Goal: Use online tool/utility: Utilize a website feature to perform a specific function

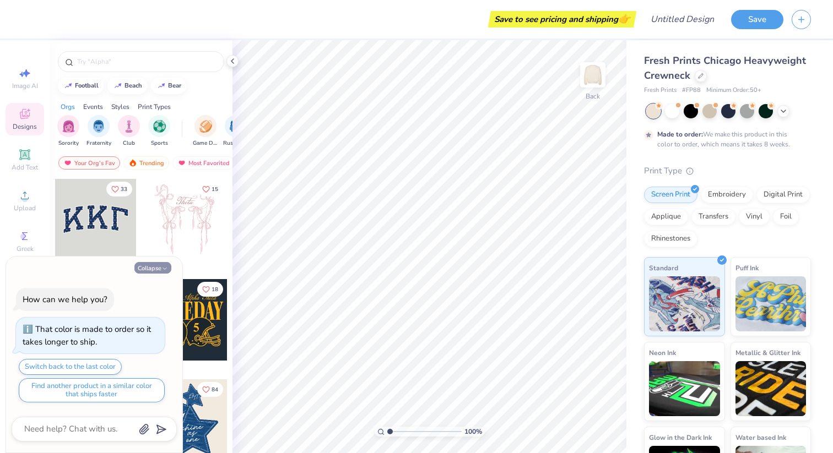
click at [160, 264] on button "Collapse" at bounding box center [152, 268] width 37 height 12
type textarea "x"
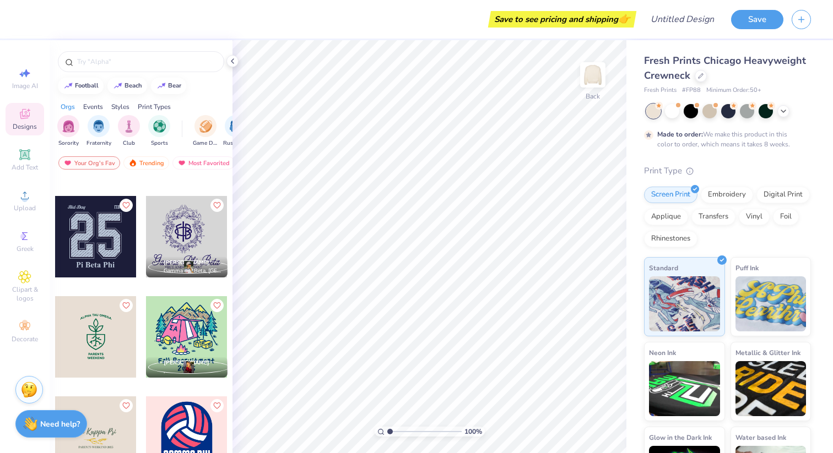
scroll to position [5197, 0]
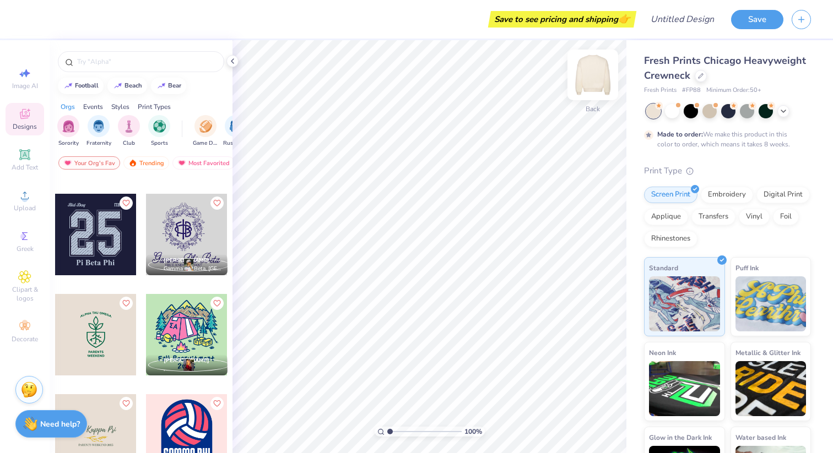
click at [593, 73] on img at bounding box center [592, 75] width 44 height 44
click at [99, 238] on div at bounding box center [95, 234] width 81 height 81
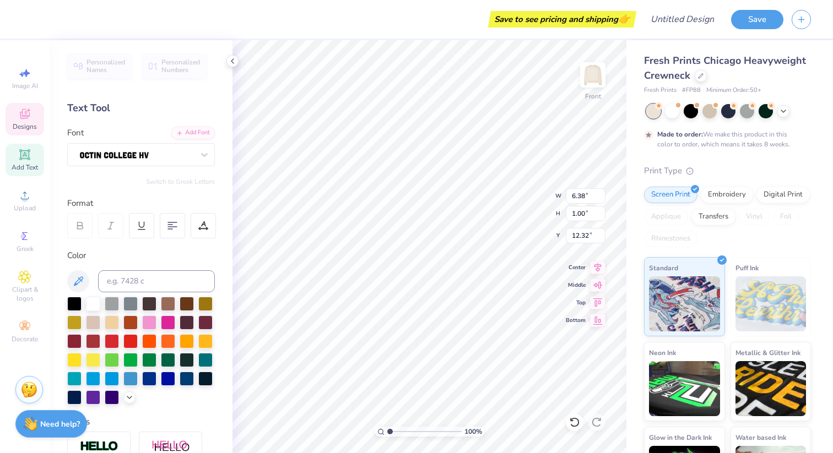
type input "8.14"
type input "7.17"
type input "4.33"
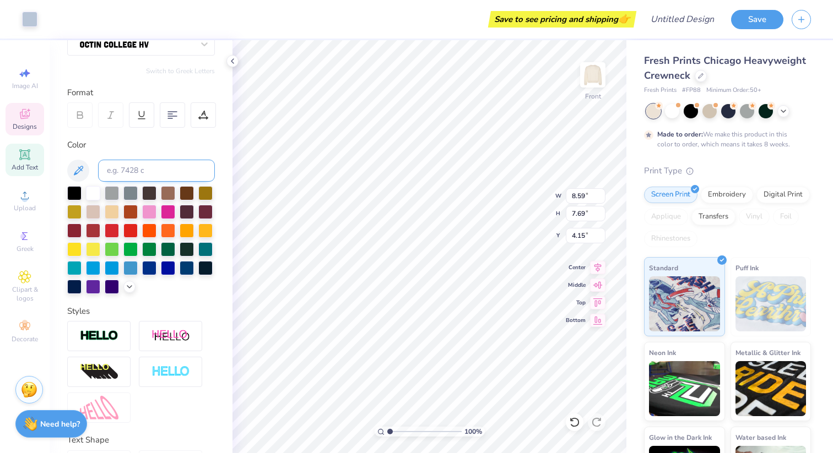
scroll to position [0, 0]
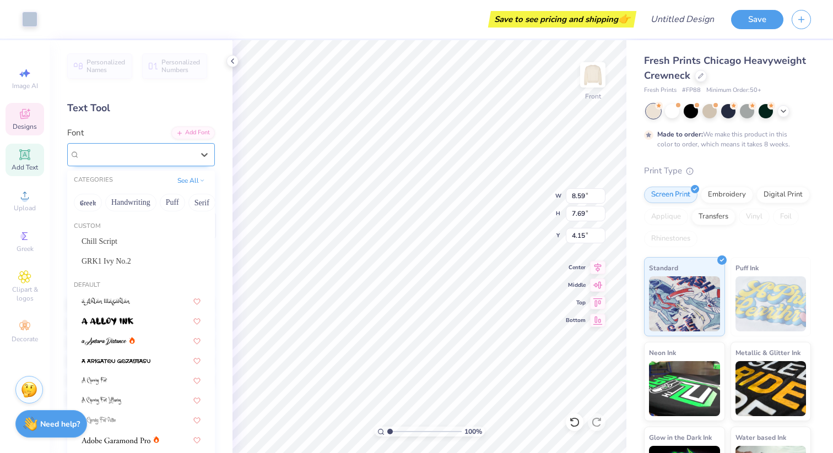
click at [154, 156] on div at bounding box center [137, 154] width 116 height 17
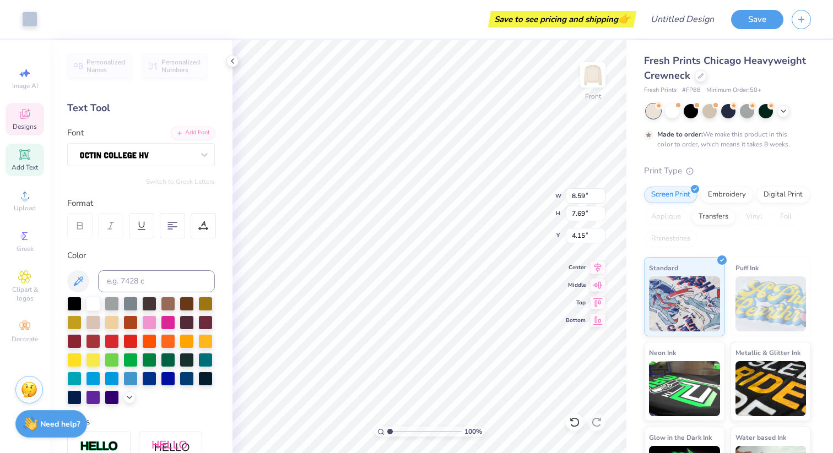
click at [159, 110] on div "Text Tool" at bounding box center [141, 108] width 148 height 15
